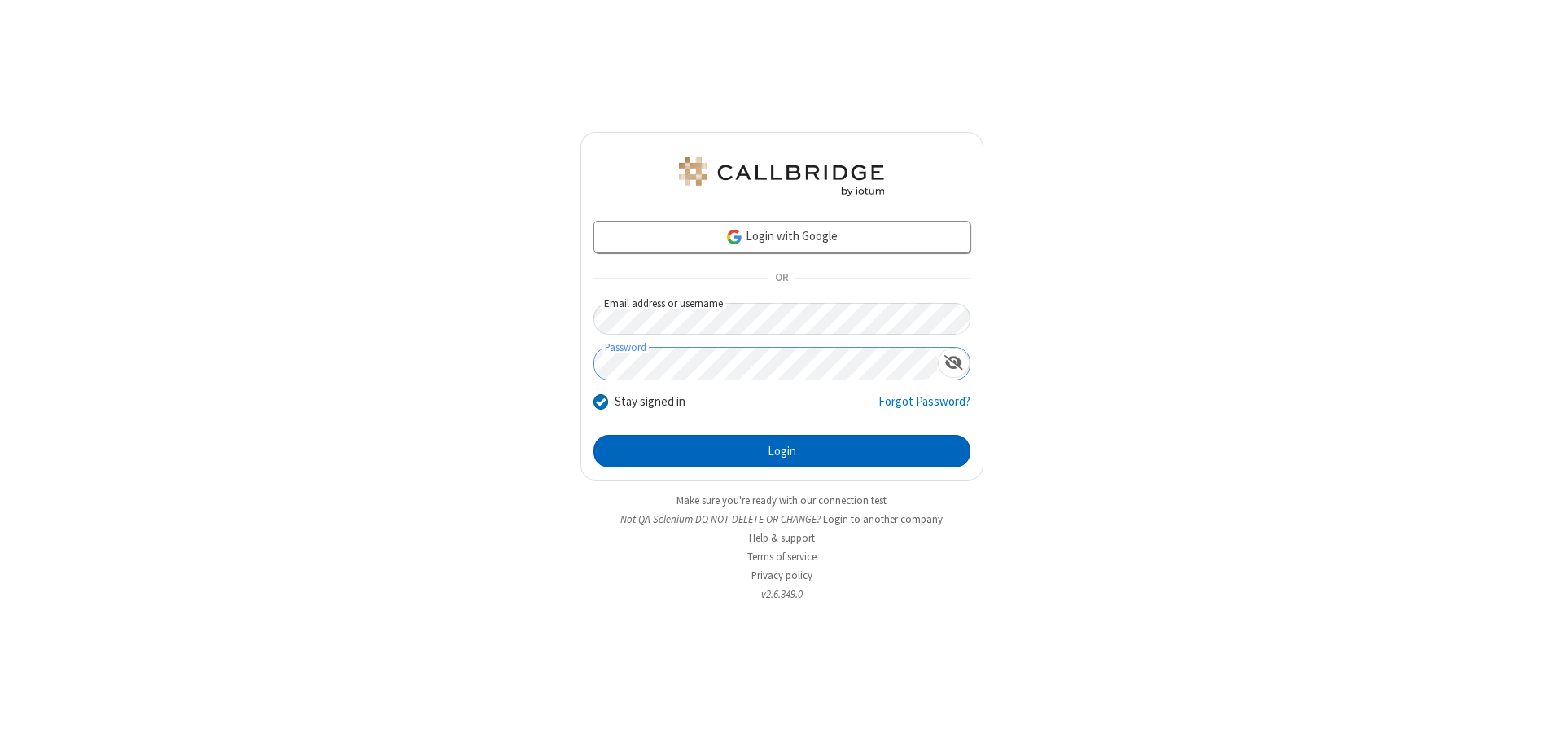
click at [782, 451] on button "Login" at bounding box center [782, 451] width 377 height 33
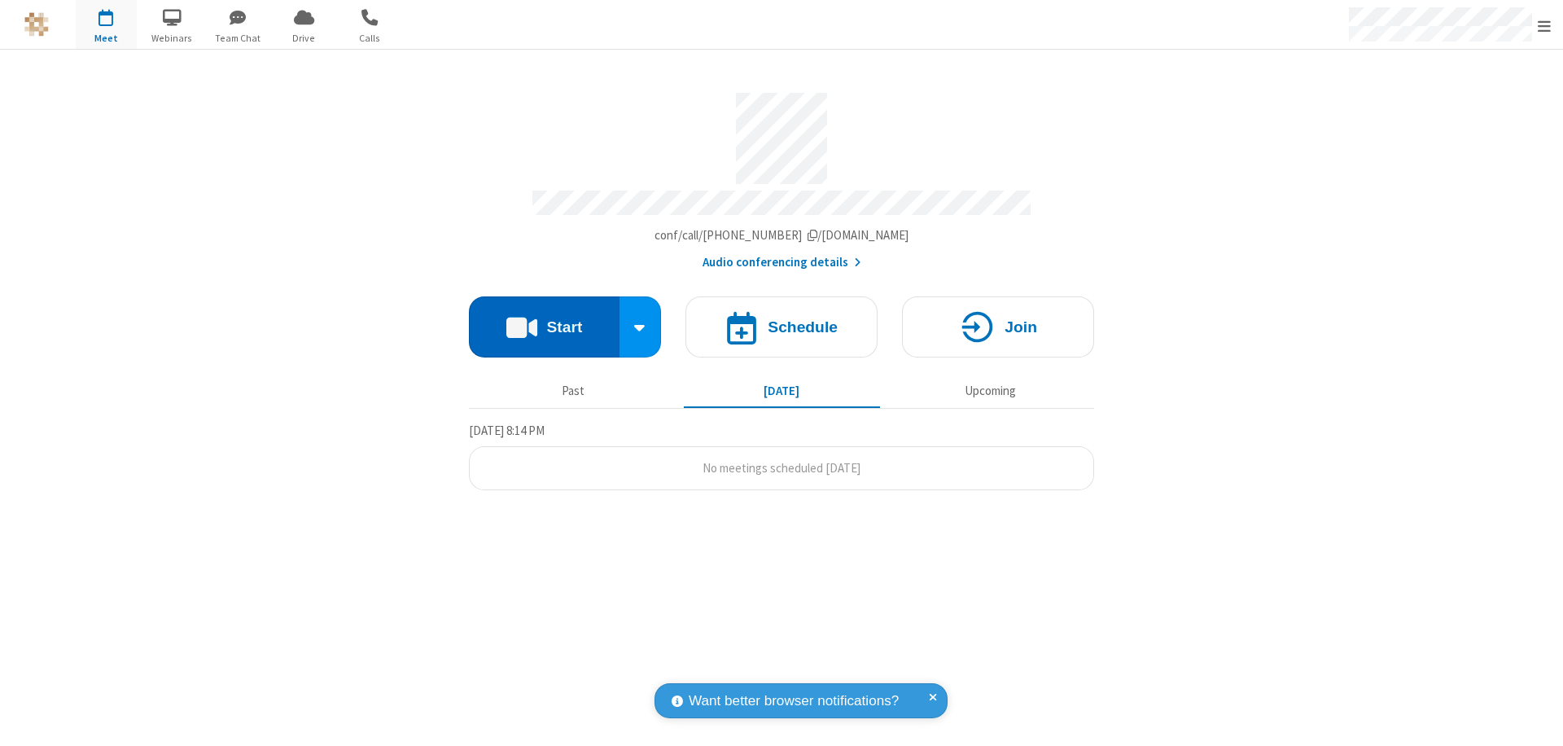
click at [544, 319] on button "Start" at bounding box center [544, 326] width 151 height 61
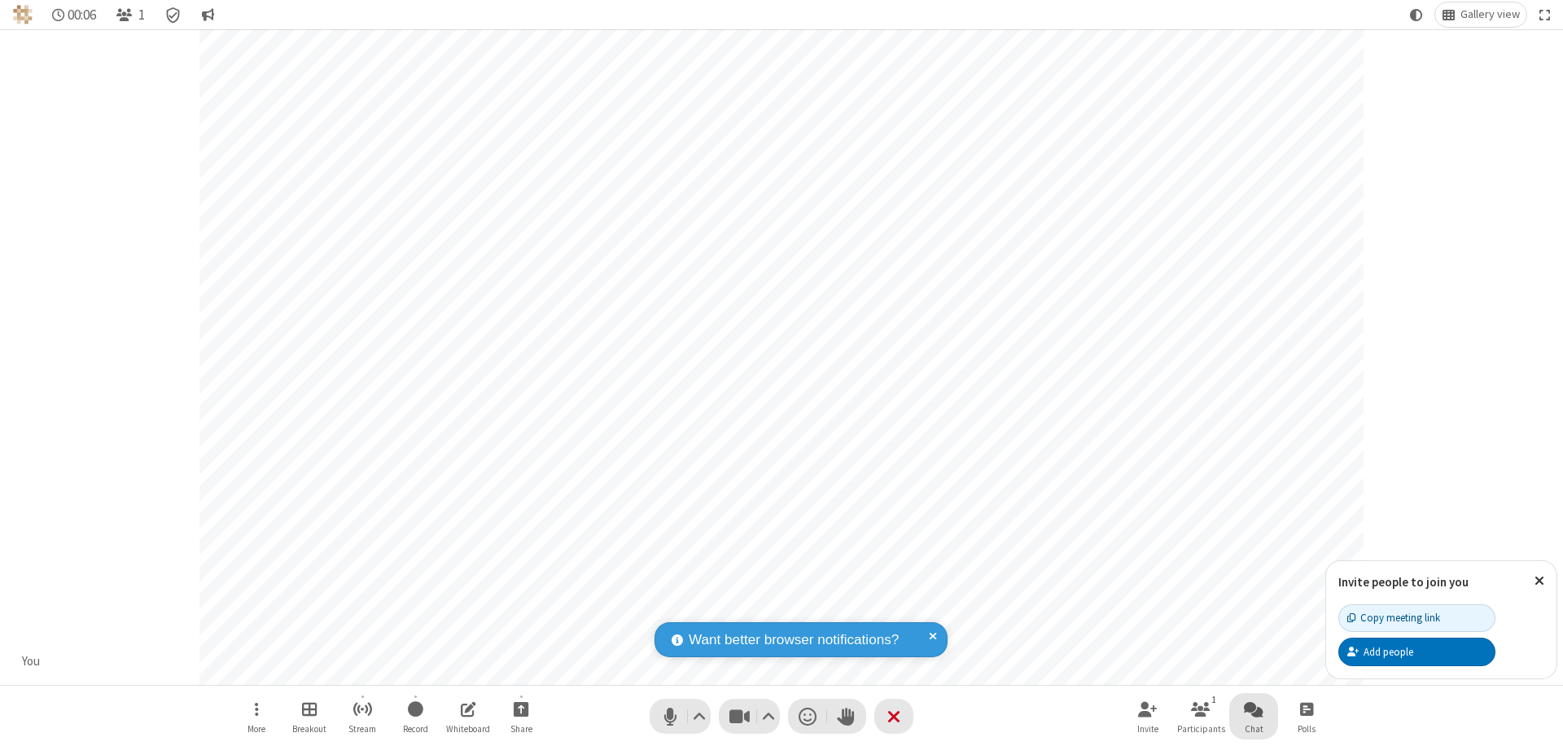
click at [1254, 708] on span "Open chat" at bounding box center [1254, 709] width 20 height 20
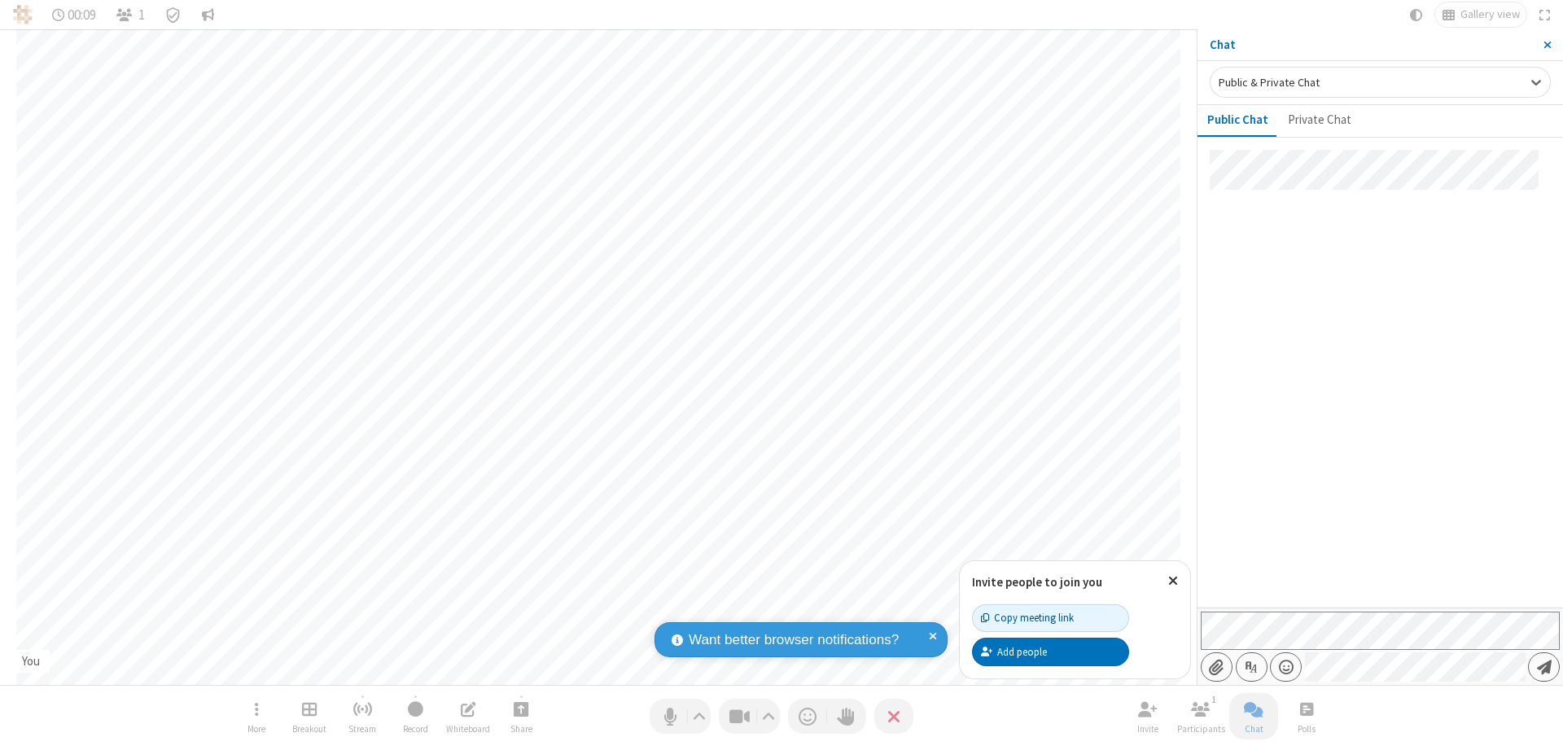
click at [1544, 667] on span "Send message" at bounding box center [1544, 667] width 15 height 16
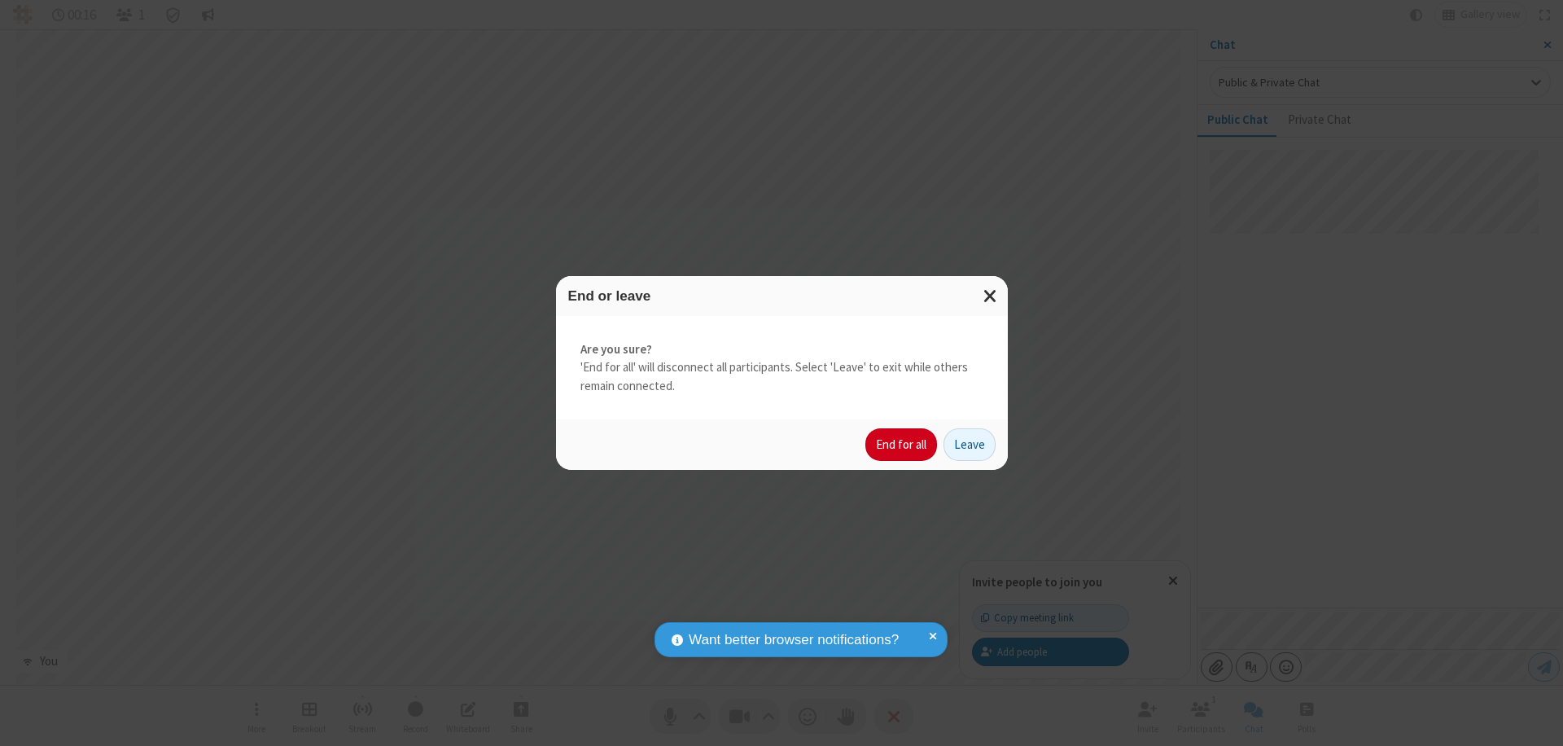
click at [902, 445] on button "End for all" at bounding box center [902, 444] width 72 height 33
